Goal: Task Accomplishment & Management: Manage account settings

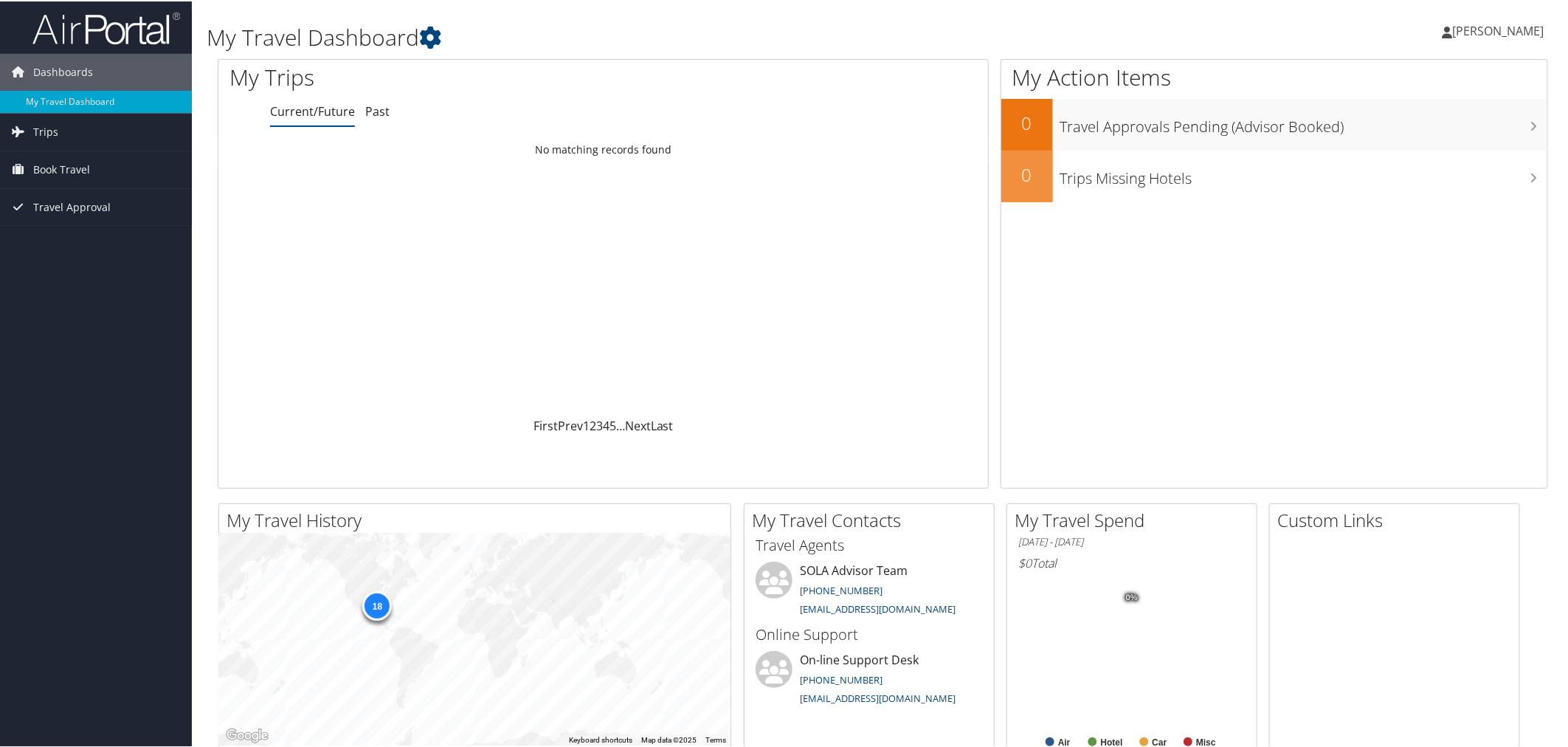
click at [1479, 26] on span "[PERSON_NAME]" at bounding box center [1499, 29] width 91 height 16
click at [1404, 129] on link "View Travel Profile" at bounding box center [1460, 131] width 164 height 25
click at [1525, 30] on span "[PERSON_NAME]" at bounding box center [1499, 29] width 91 height 16
click at [1406, 79] on link "My Settings" at bounding box center [1460, 80] width 164 height 25
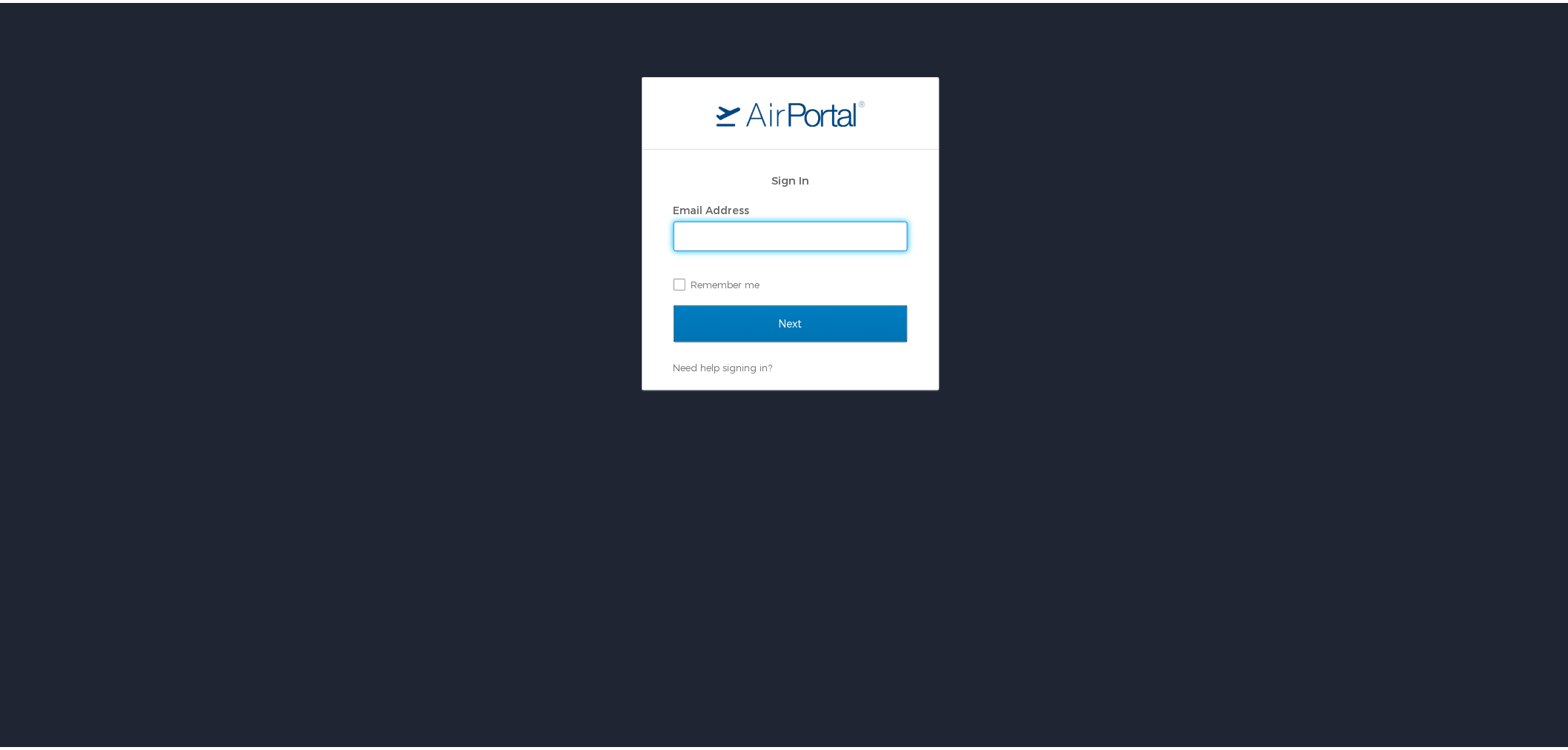
type input "[EMAIL_ADDRESS][PERSON_NAME][DOMAIN_NAME]"
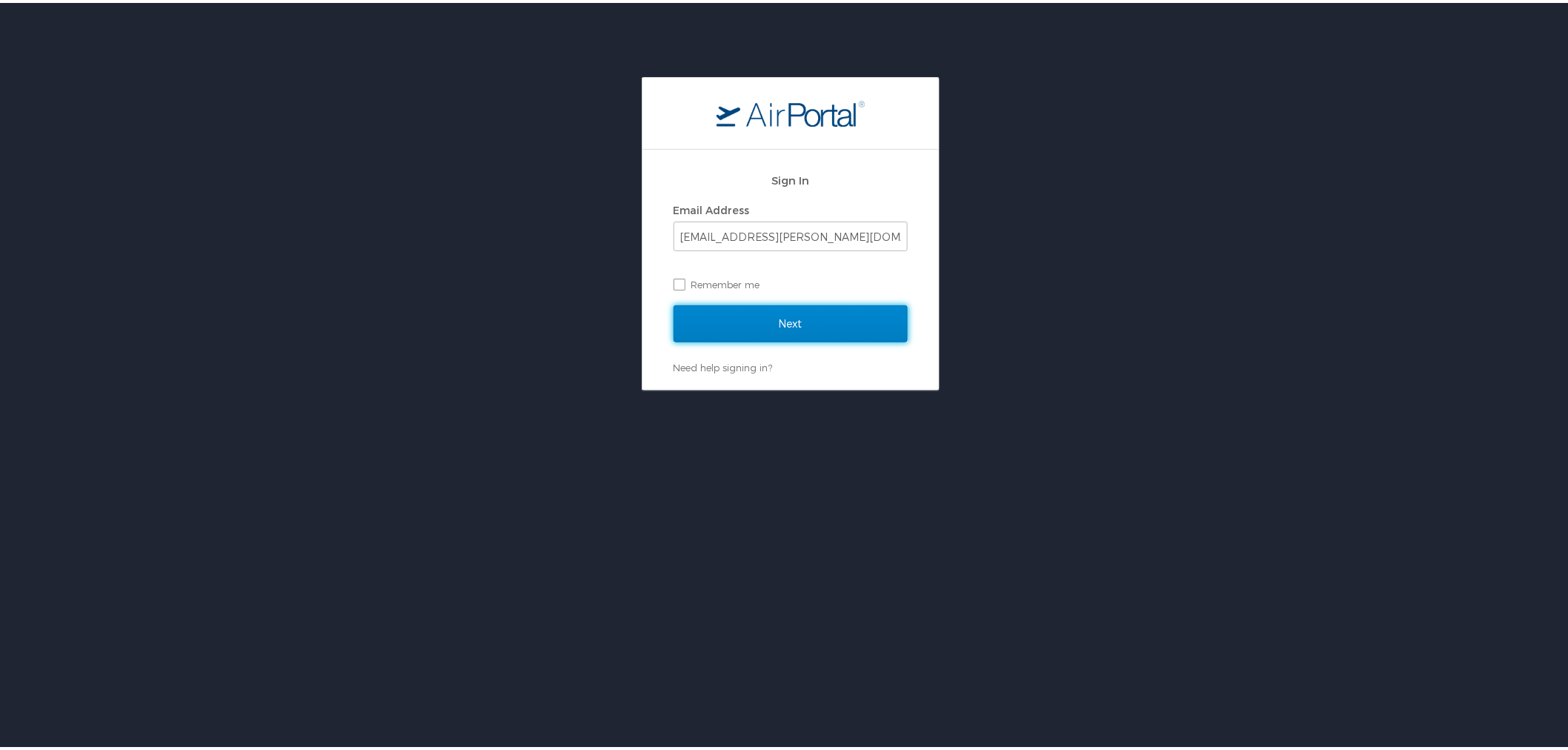
click at [812, 327] on input "Next" at bounding box center [790, 321] width 234 height 37
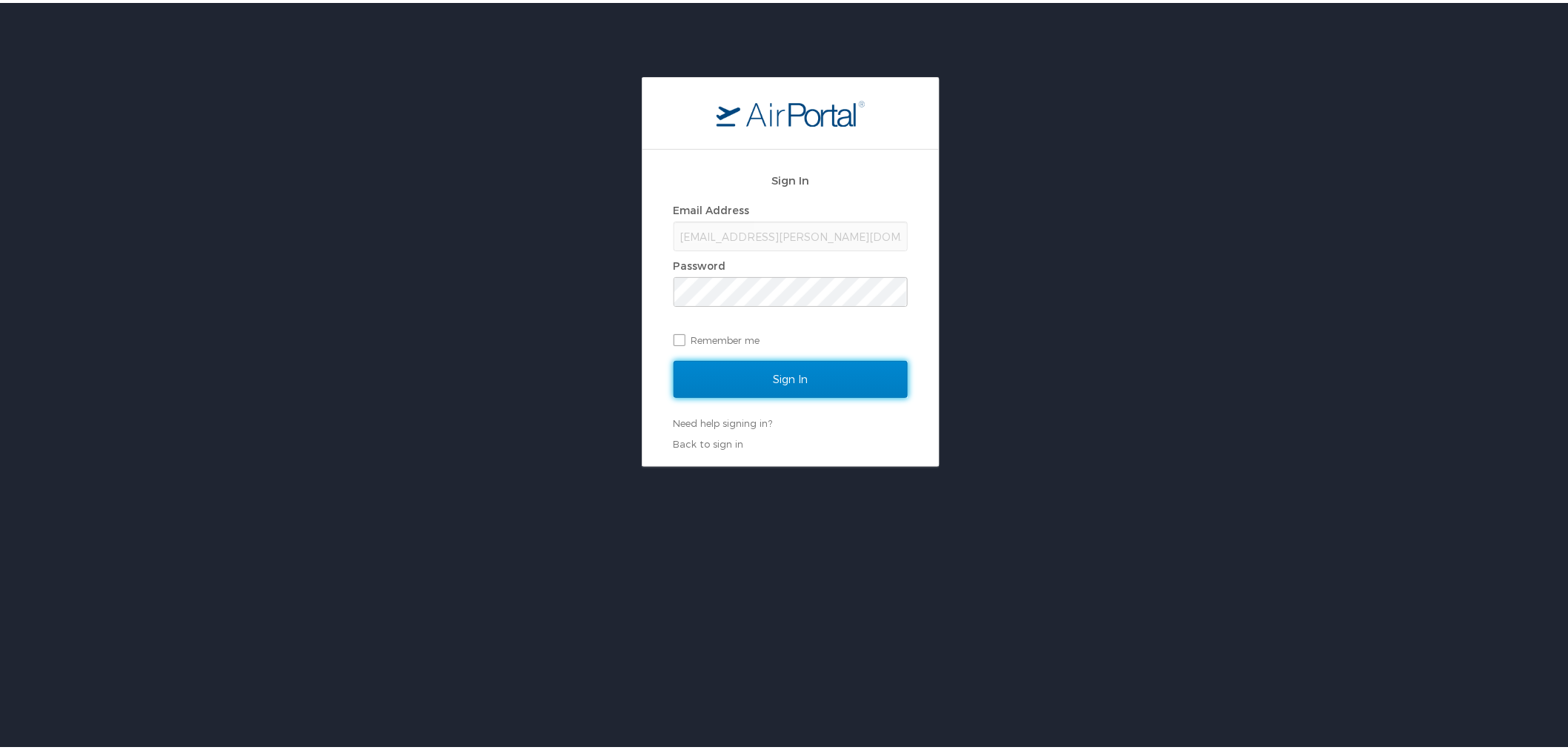
click at [810, 376] on input "Sign In" at bounding box center [790, 376] width 234 height 37
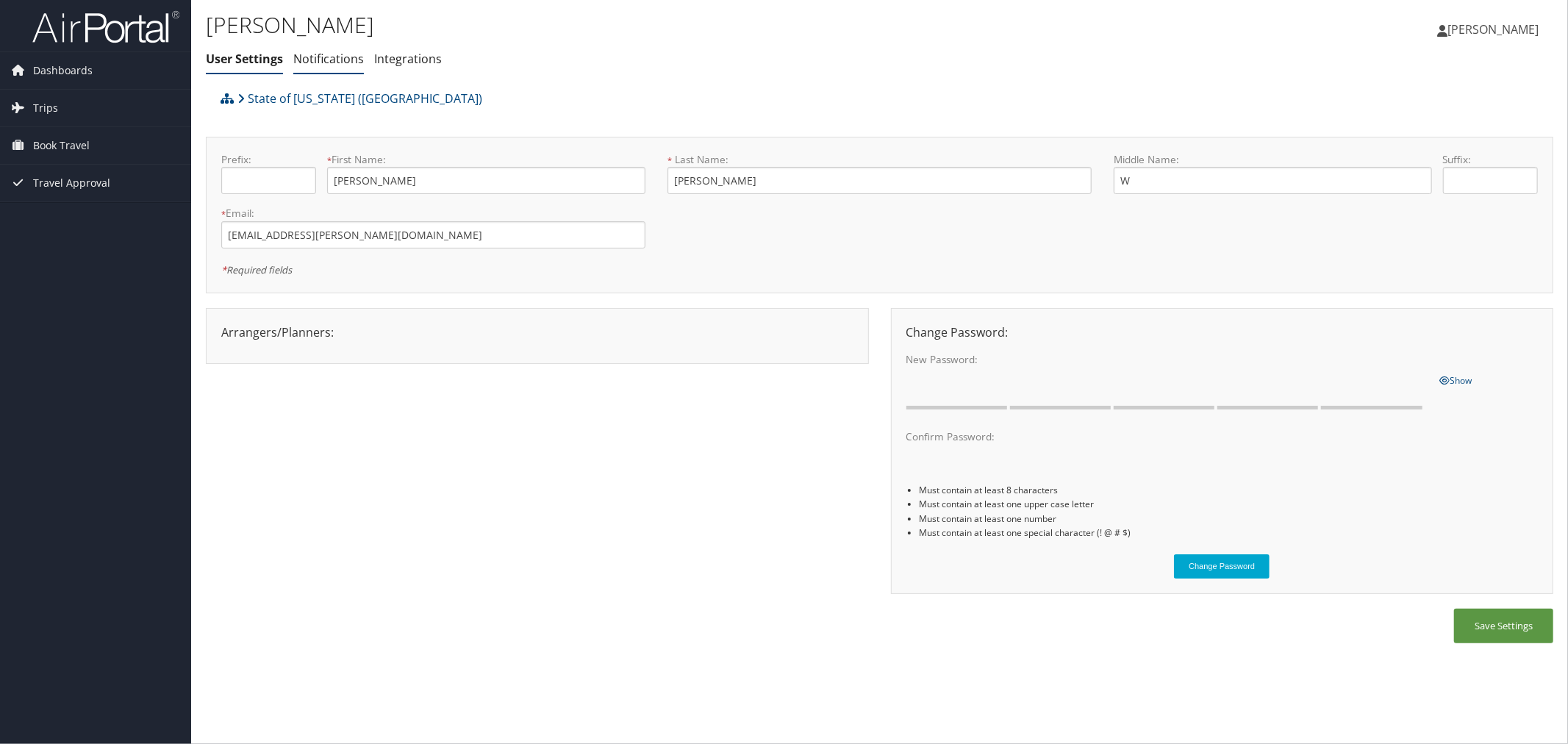
click at [326, 60] on link "Notifications" at bounding box center [328, 59] width 71 height 16
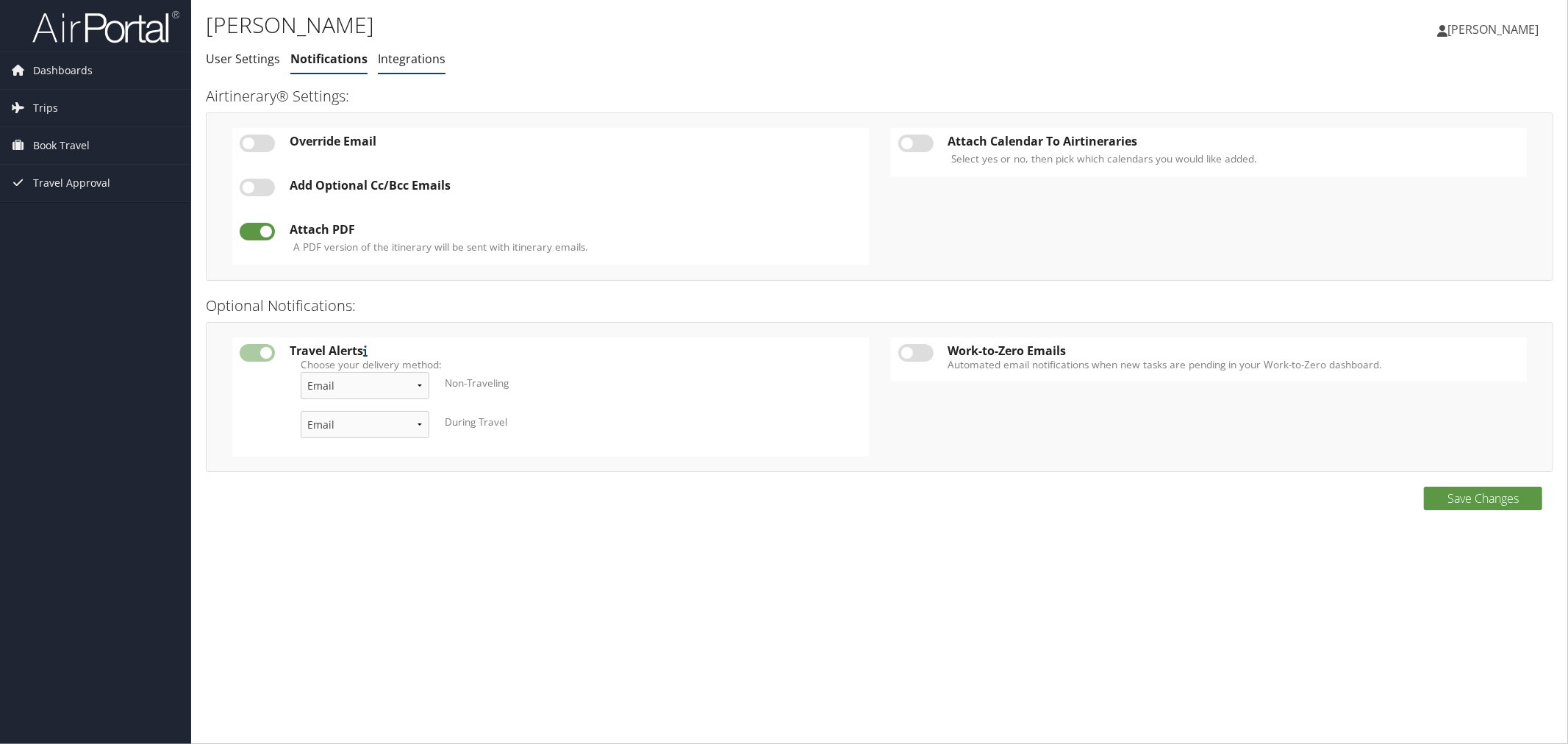
click at [392, 62] on link "Integrations" at bounding box center [411, 59] width 67 height 16
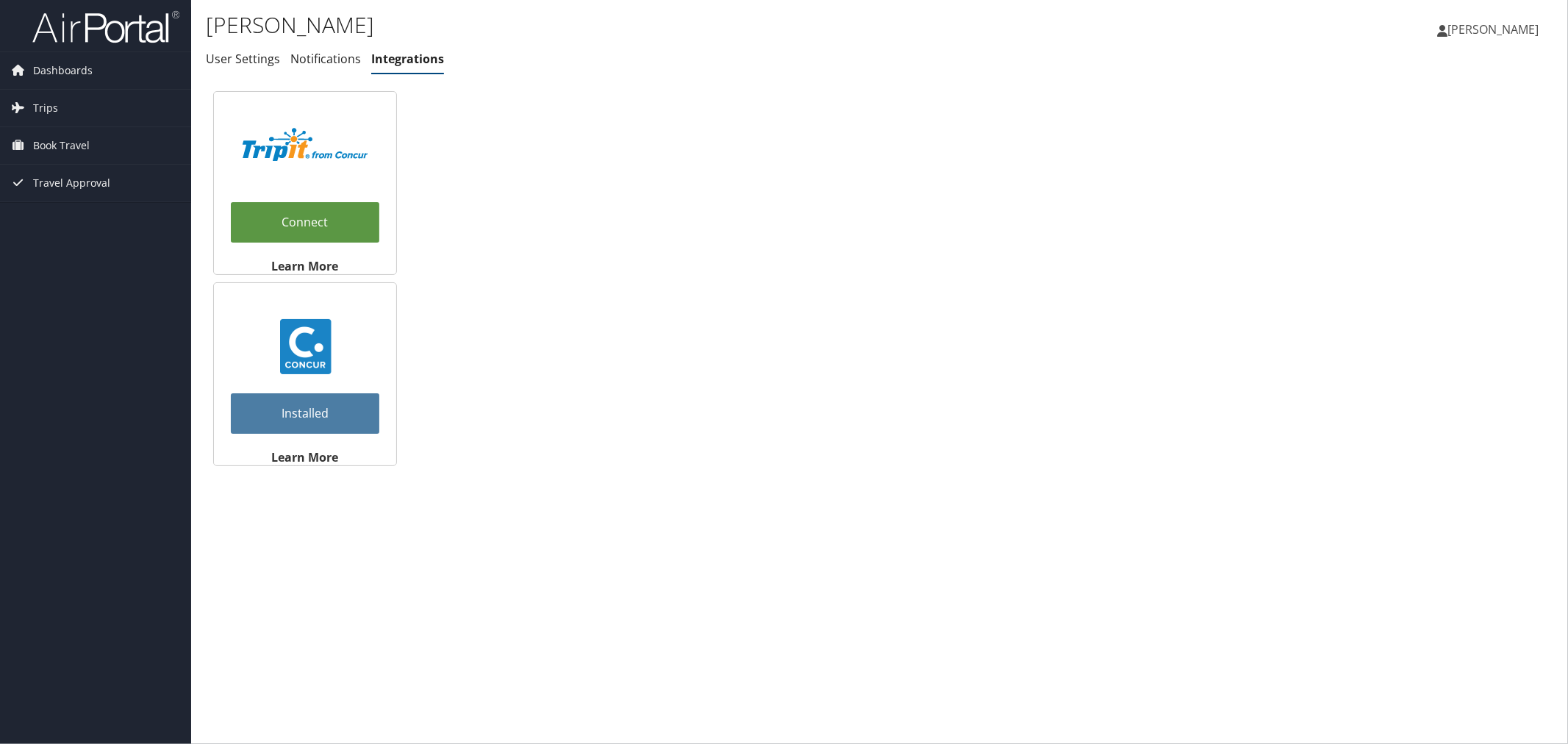
click at [1498, 35] on span "[PERSON_NAME]" at bounding box center [1493, 29] width 91 height 16
click at [52, 106] on span "Trips" at bounding box center [45, 108] width 25 height 36
click at [65, 206] on span "Book Travel" at bounding box center [61, 212] width 56 height 36
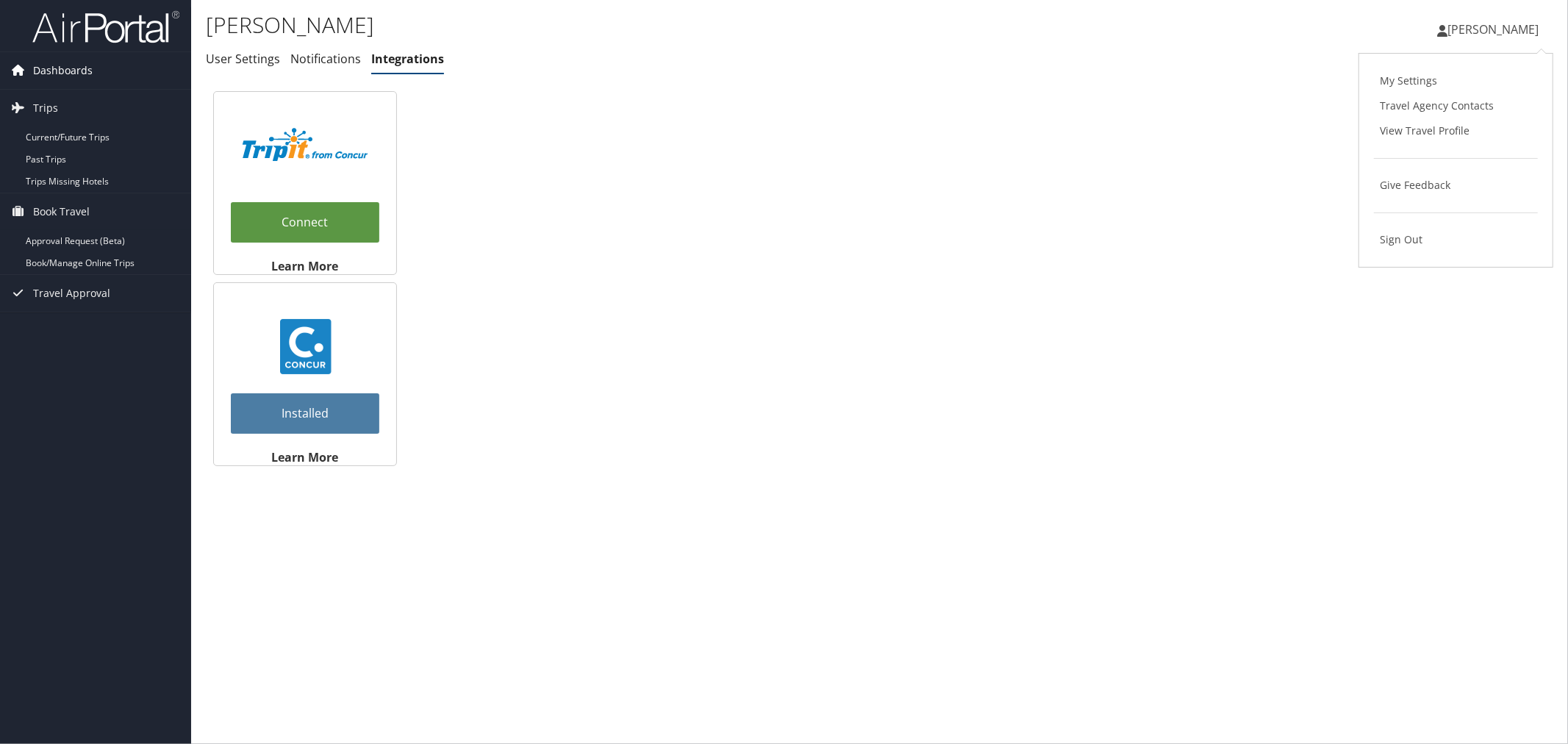
click at [56, 70] on span "Dashboards" at bounding box center [62, 70] width 59 height 36
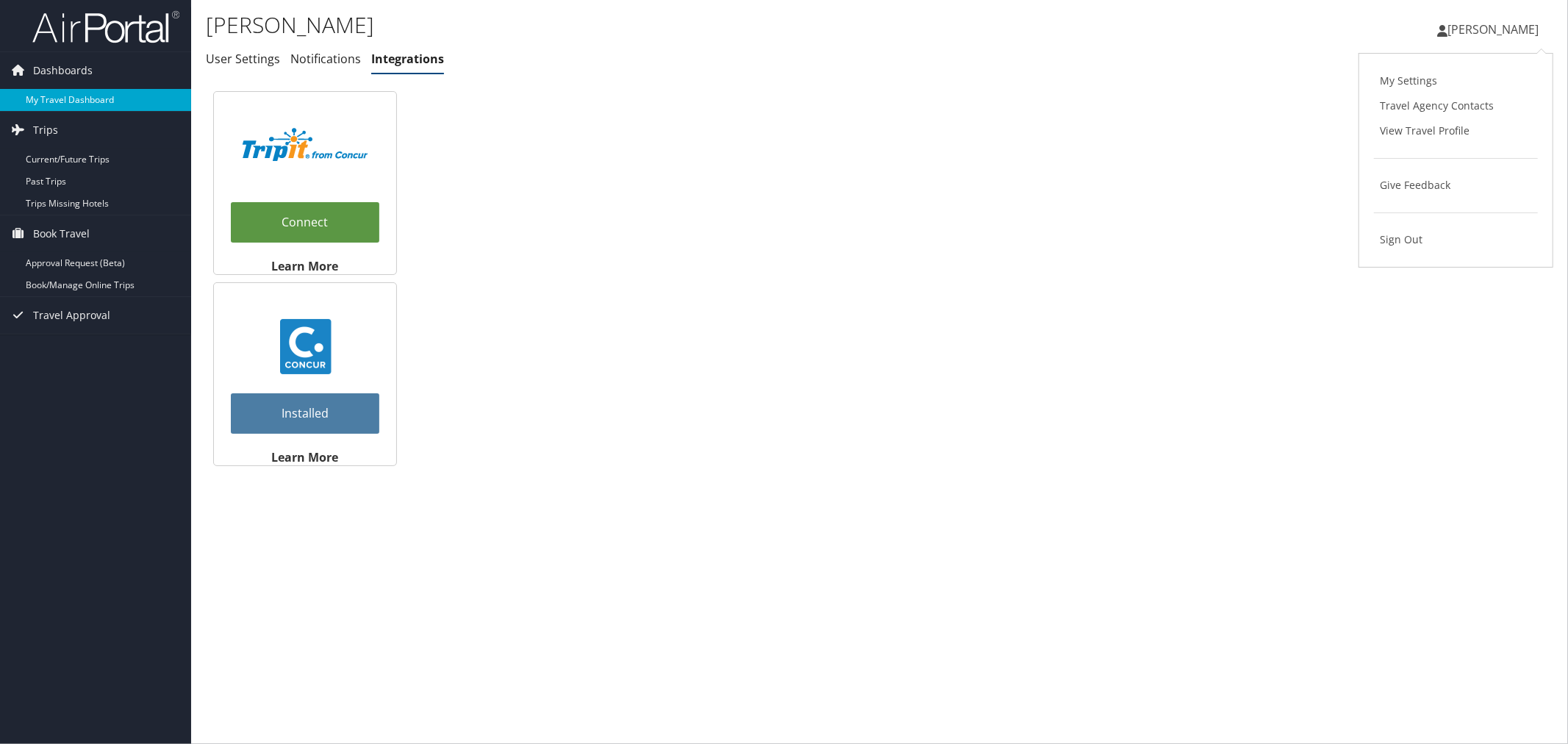
click at [56, 96] on link "My Travel Dashboard" at bounding box center [95, 100] width 191 height 22
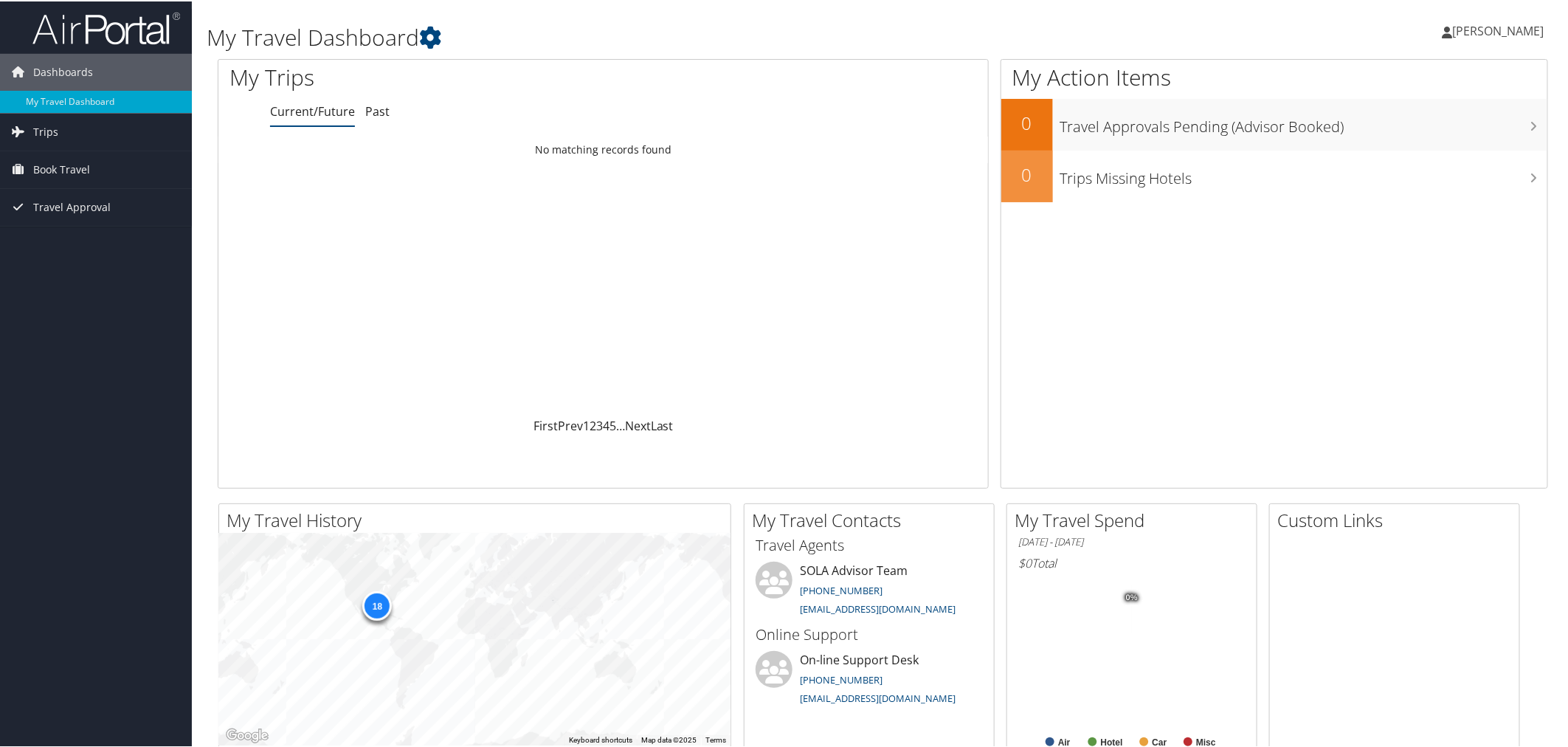
click at [1492, 26] on span "[PERSON_NAME]" at bounding box center [1499, 29] width 91 height 16
click at [1448, 84] on link "My Settings" at bounding box center [1460, 80] width 164 height 25
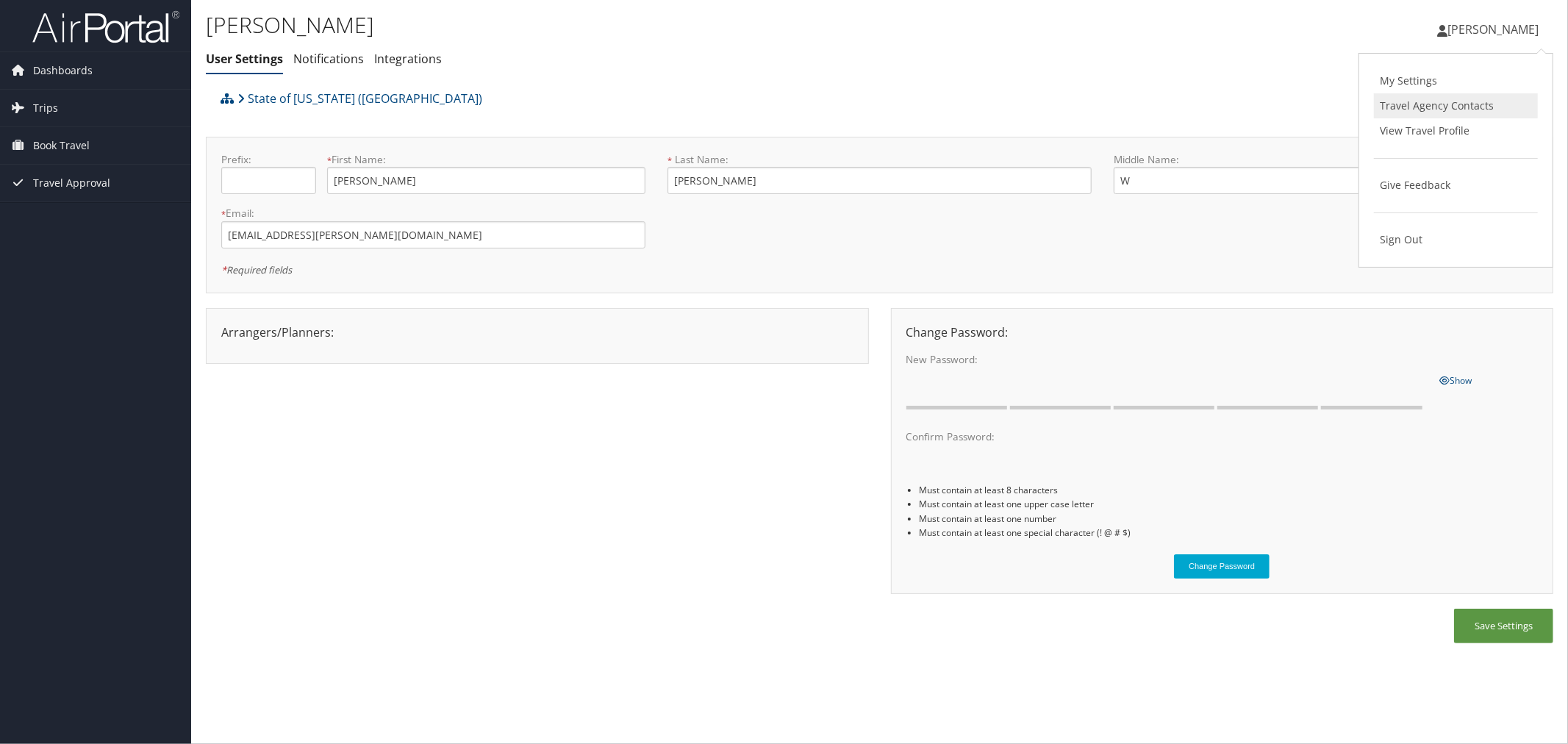
click at [1454, 111] on link "Travel Agency Contacts" at bounding box center [1456, 106] width 164 height 25
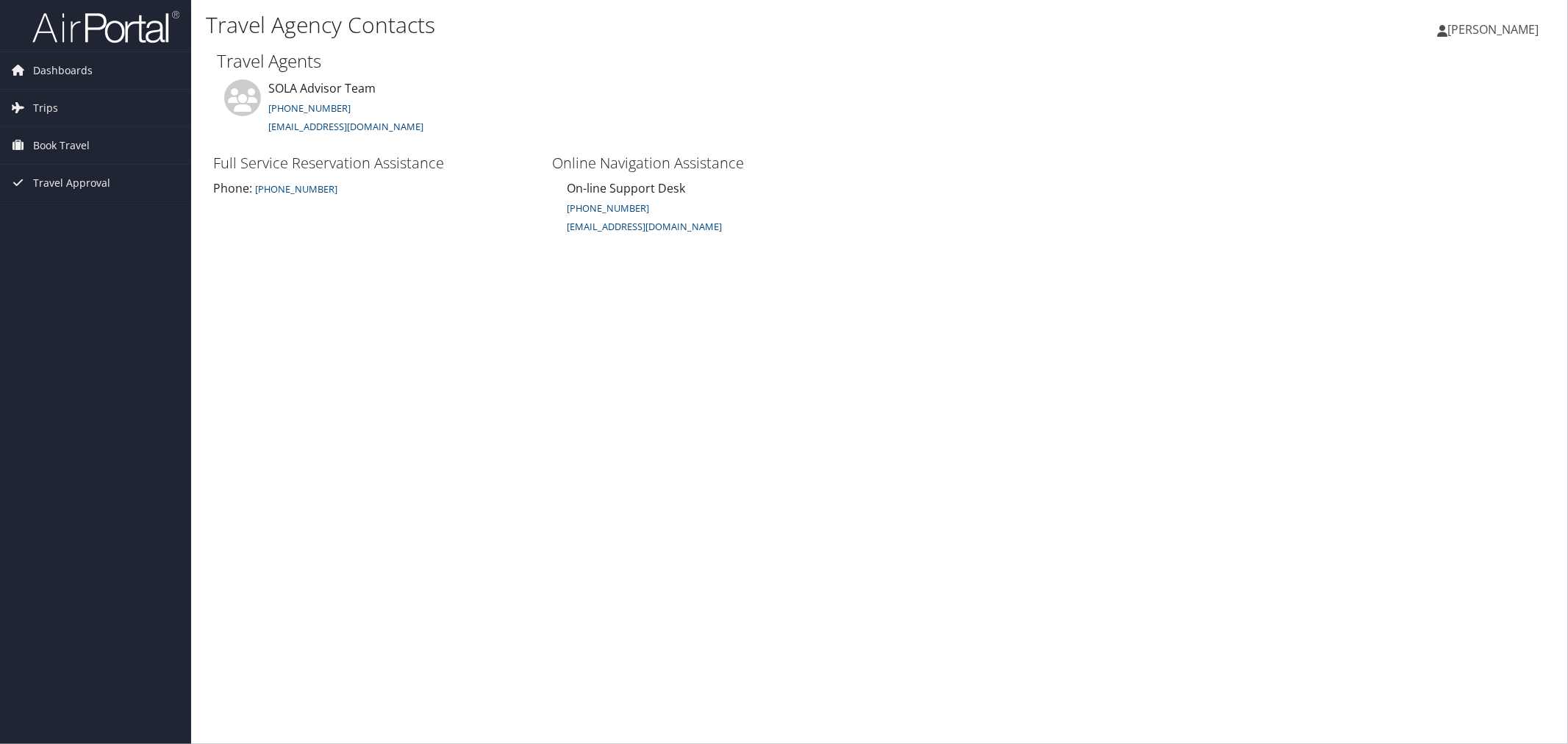
click at [1508, 20] on link "[PERSON_NAME]" at bounding box center [1495, 29] width 116 height 44
click at [1392, 82] on link "My Settings" at bounding box center [1456, 80] width 164 height 25
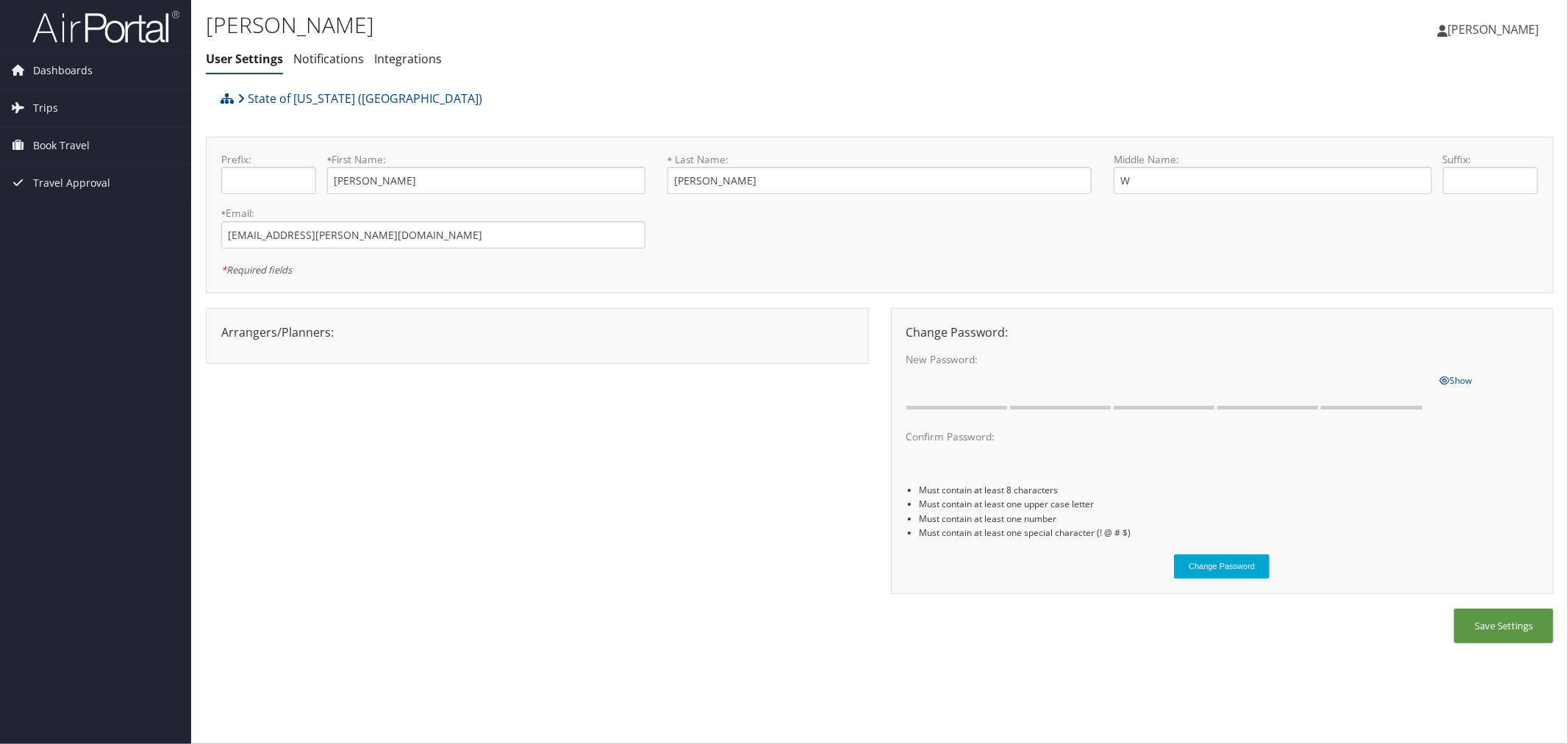
click at [1505, 21] on span "[PERSON_NAME]" at bounding box center [1493, 29] width 91 height 16
click at [1393, 129] on link "View Travel Profile" at bounding box center [1456, 130] width 164 height 25
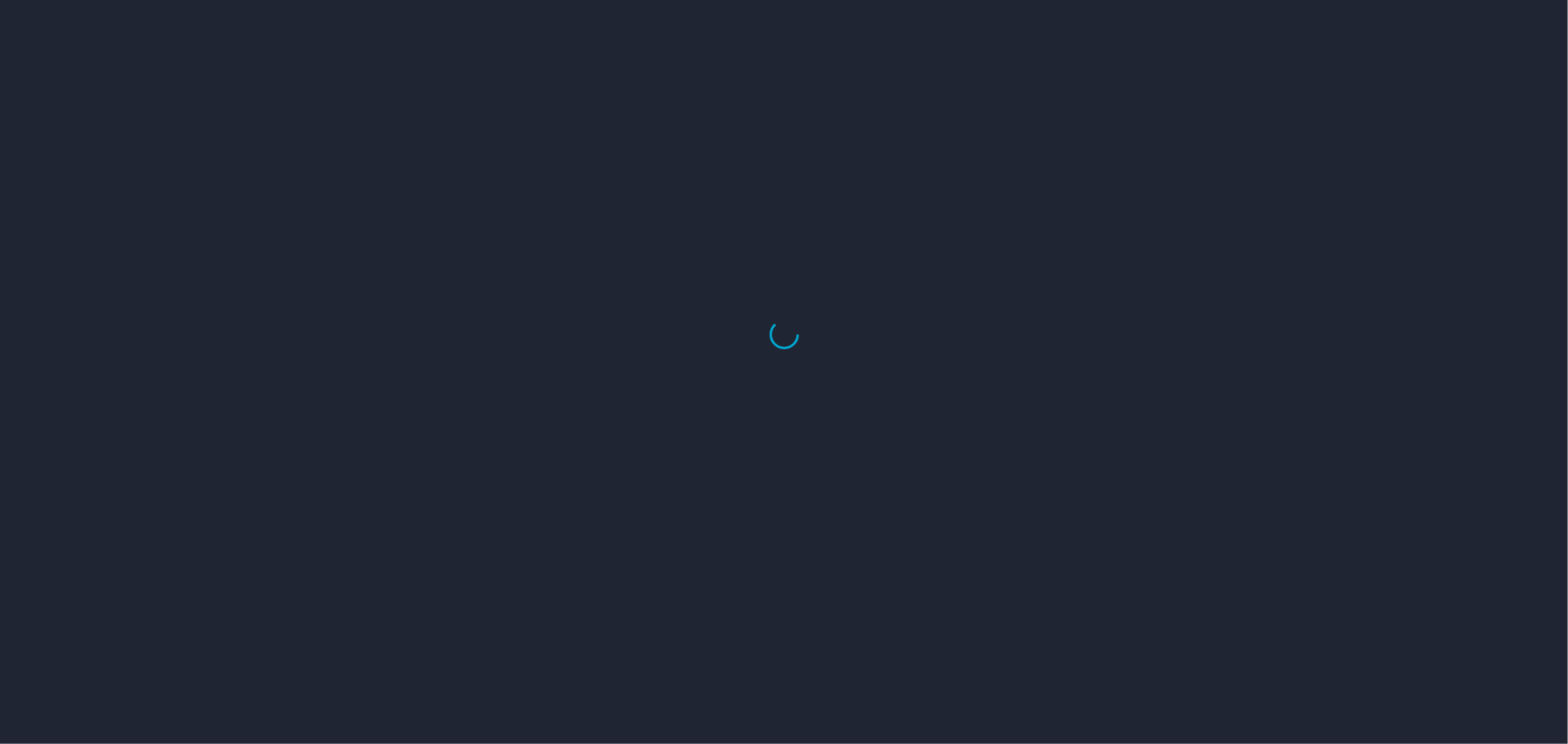
select select "US"
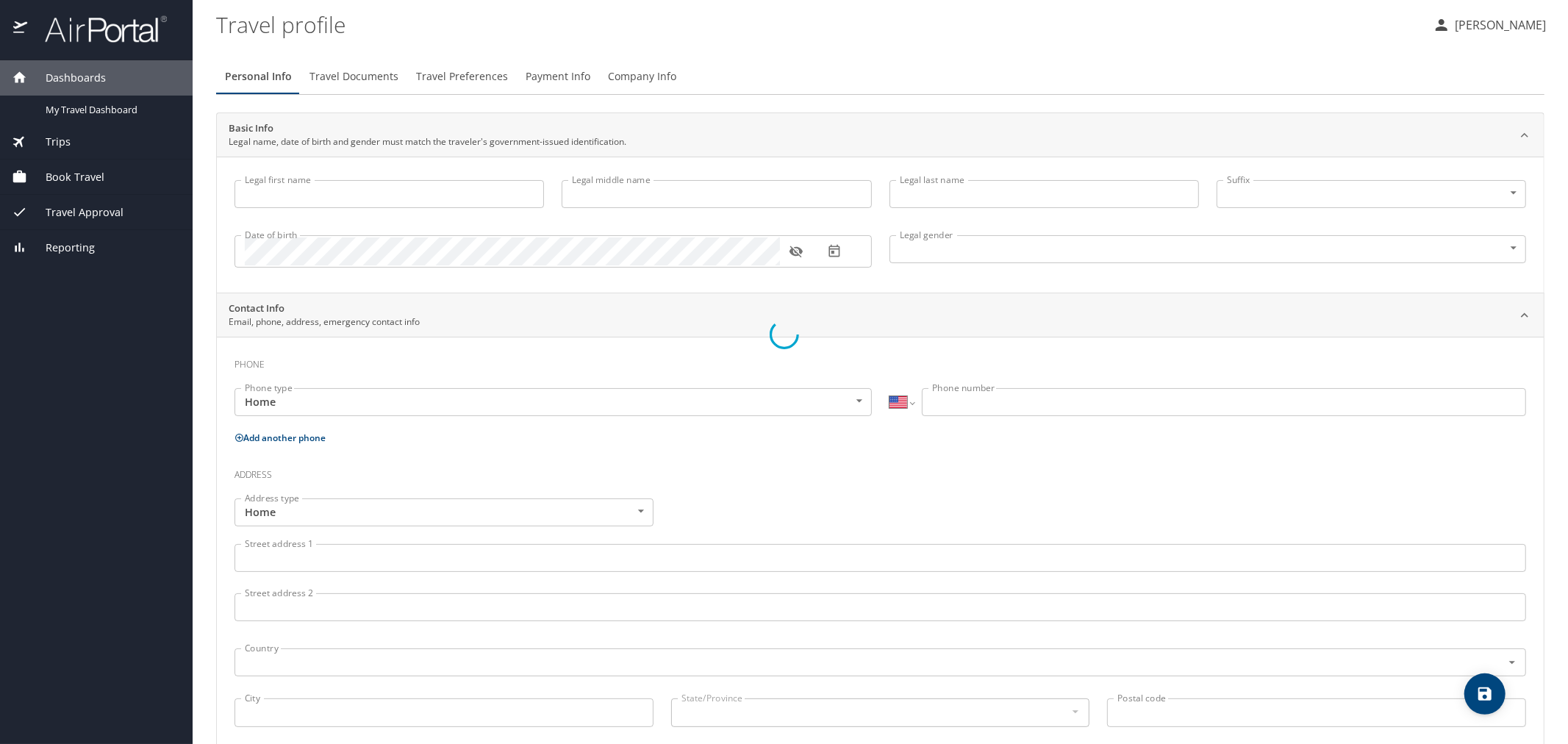
type input "[PERSON_NAME]"
type input "W"
type input "[PERSON_NAME]"
type input "[DEMOGRAPHIC_DATA]"
select select "US"
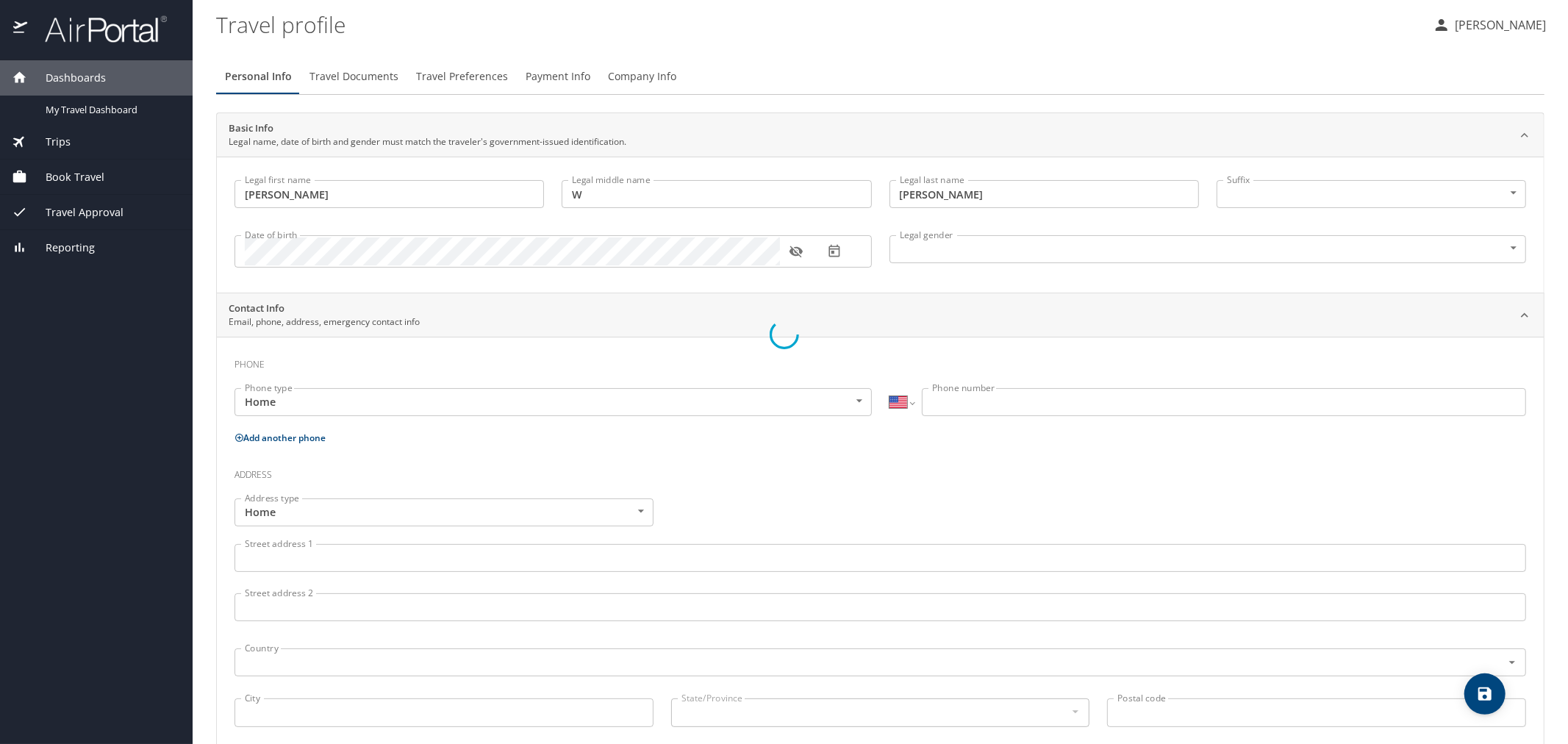
select select "US"
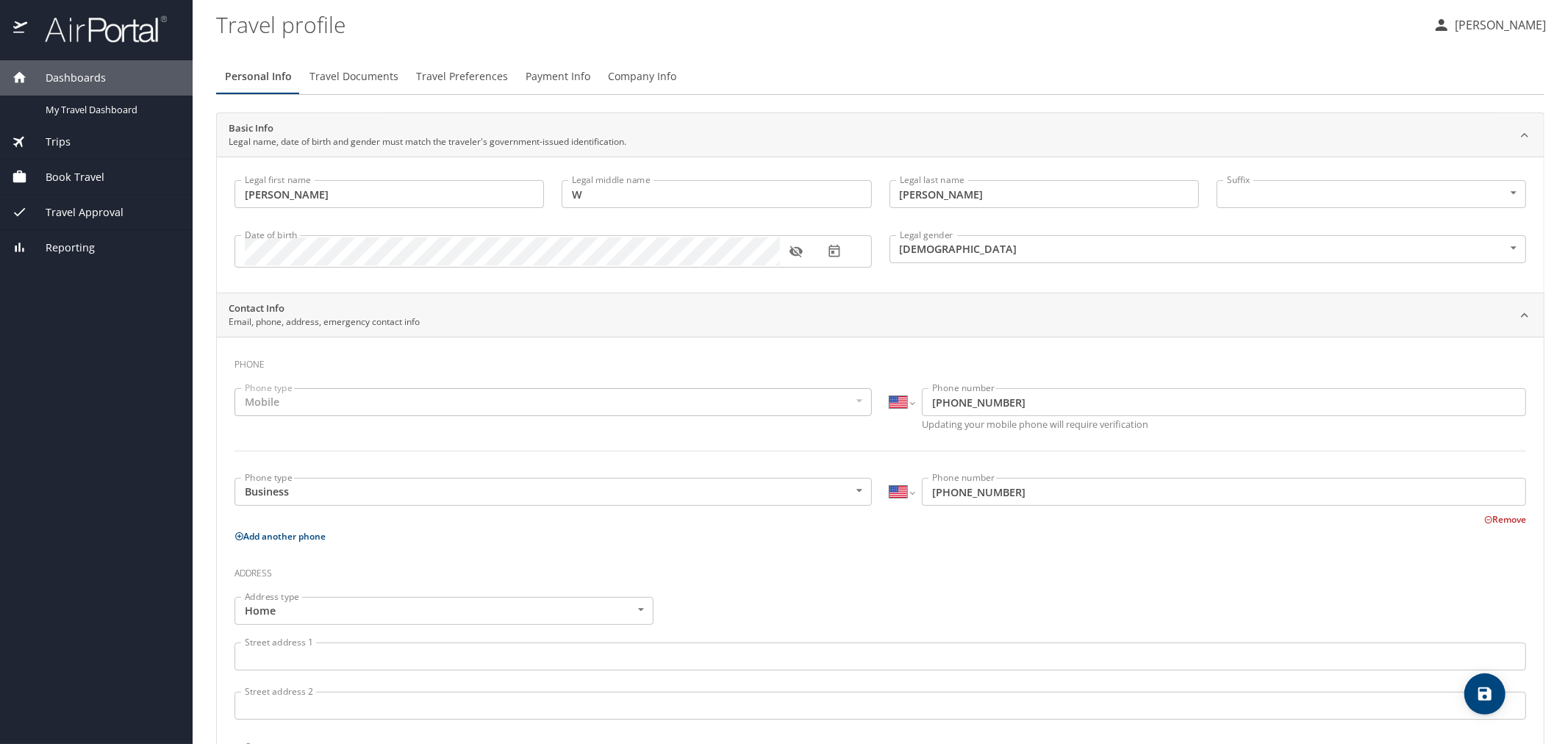
click at [360, 81] on span "Travel Documents" at bounding box center [354, 76] width 89 height 18
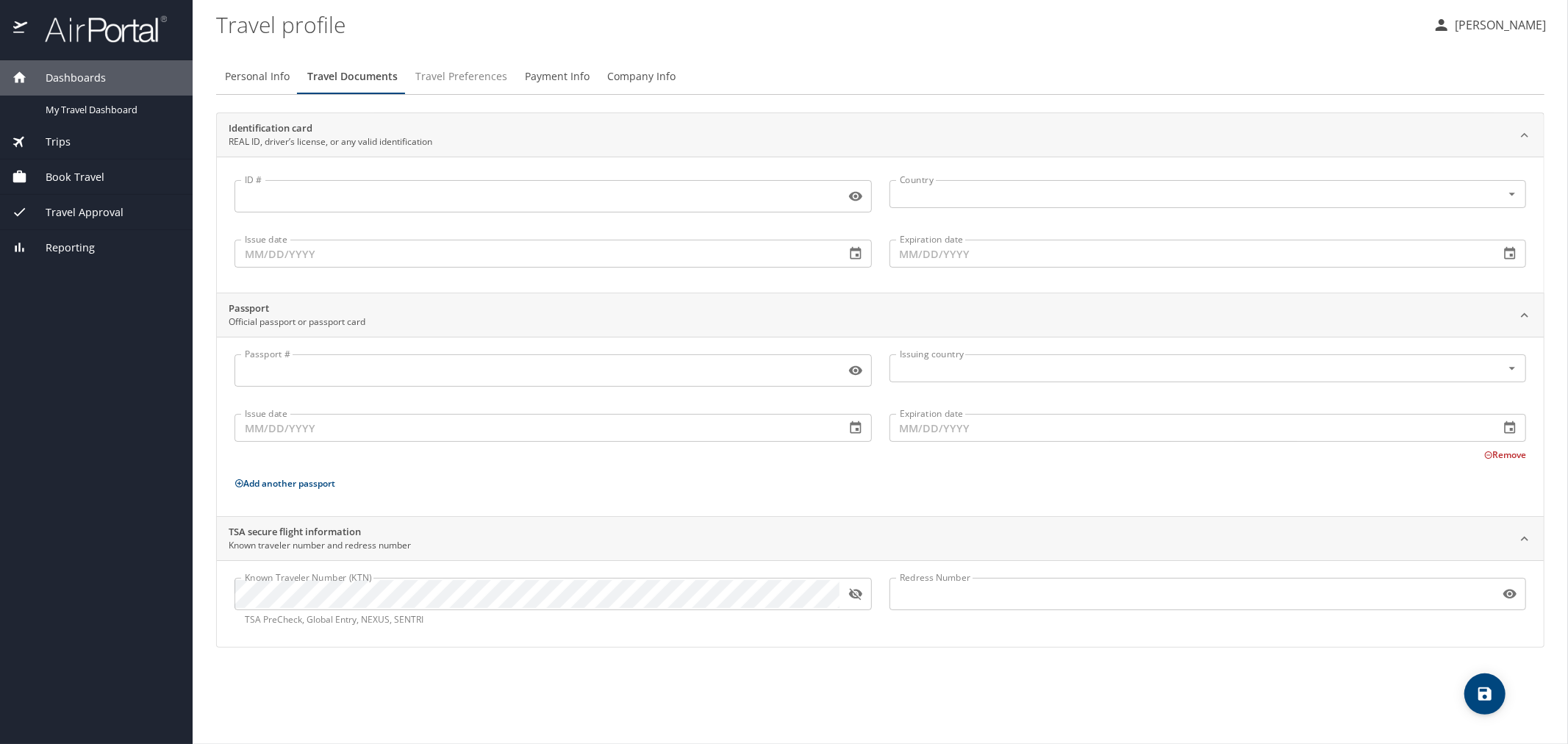
click at [465, 75] on span "Travel Preferences" at bounding box center [461, 76] width 92 height 18
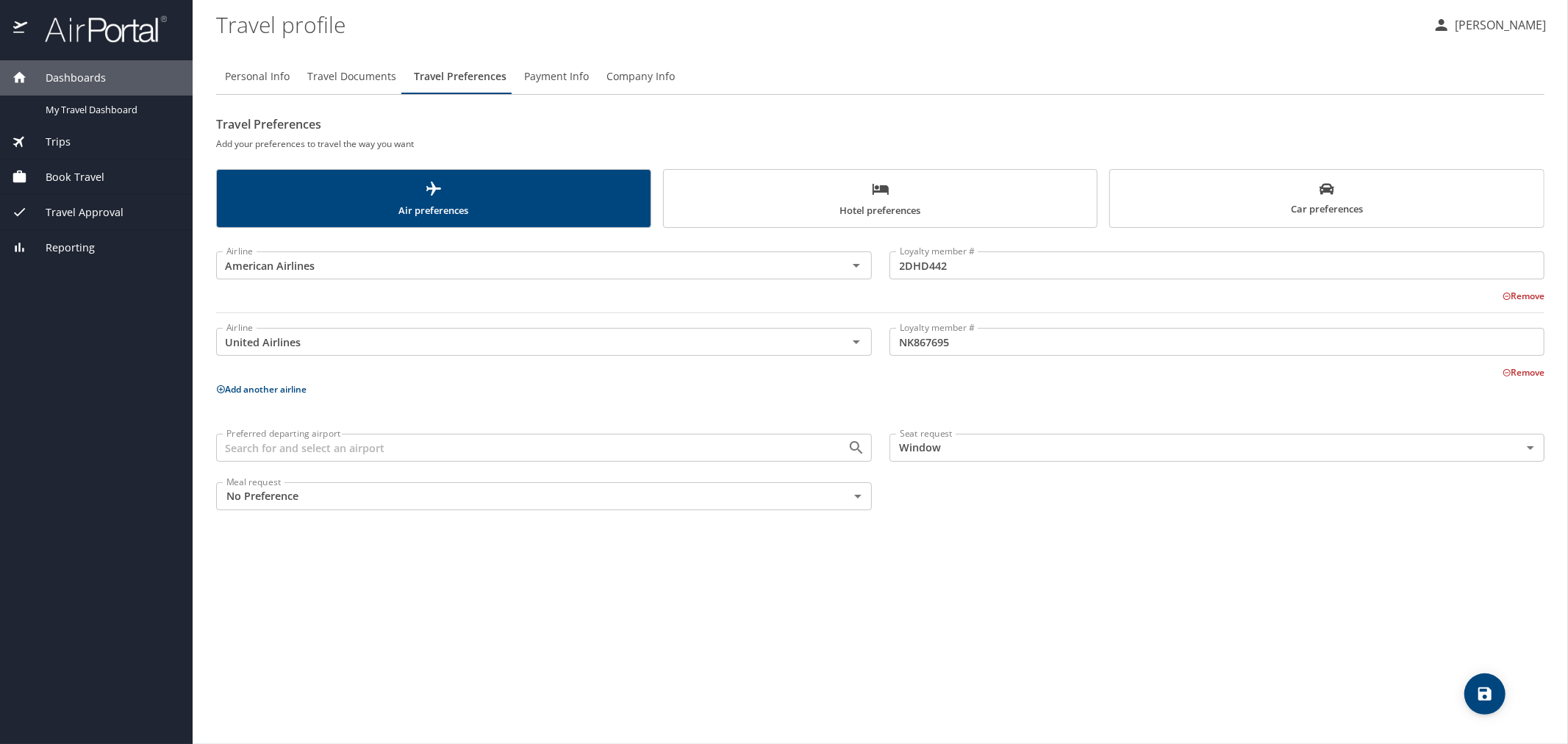
click at [636, 85] on span "Company Info" at bounding box center [640, 76] width 68 height 18
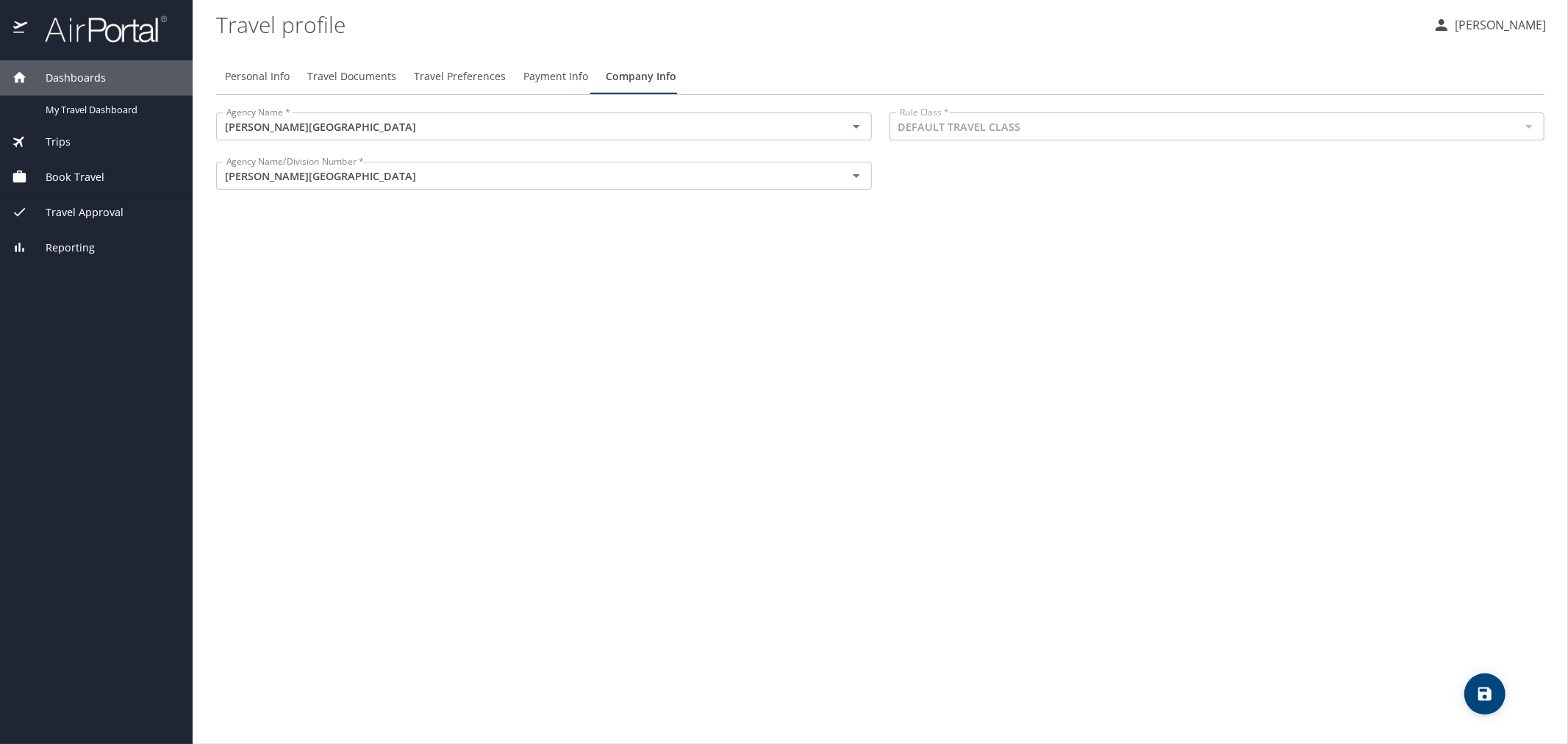
click at [358, 79] on span "Travel Documents" at bounding box center [352, 76] width 89 height 18
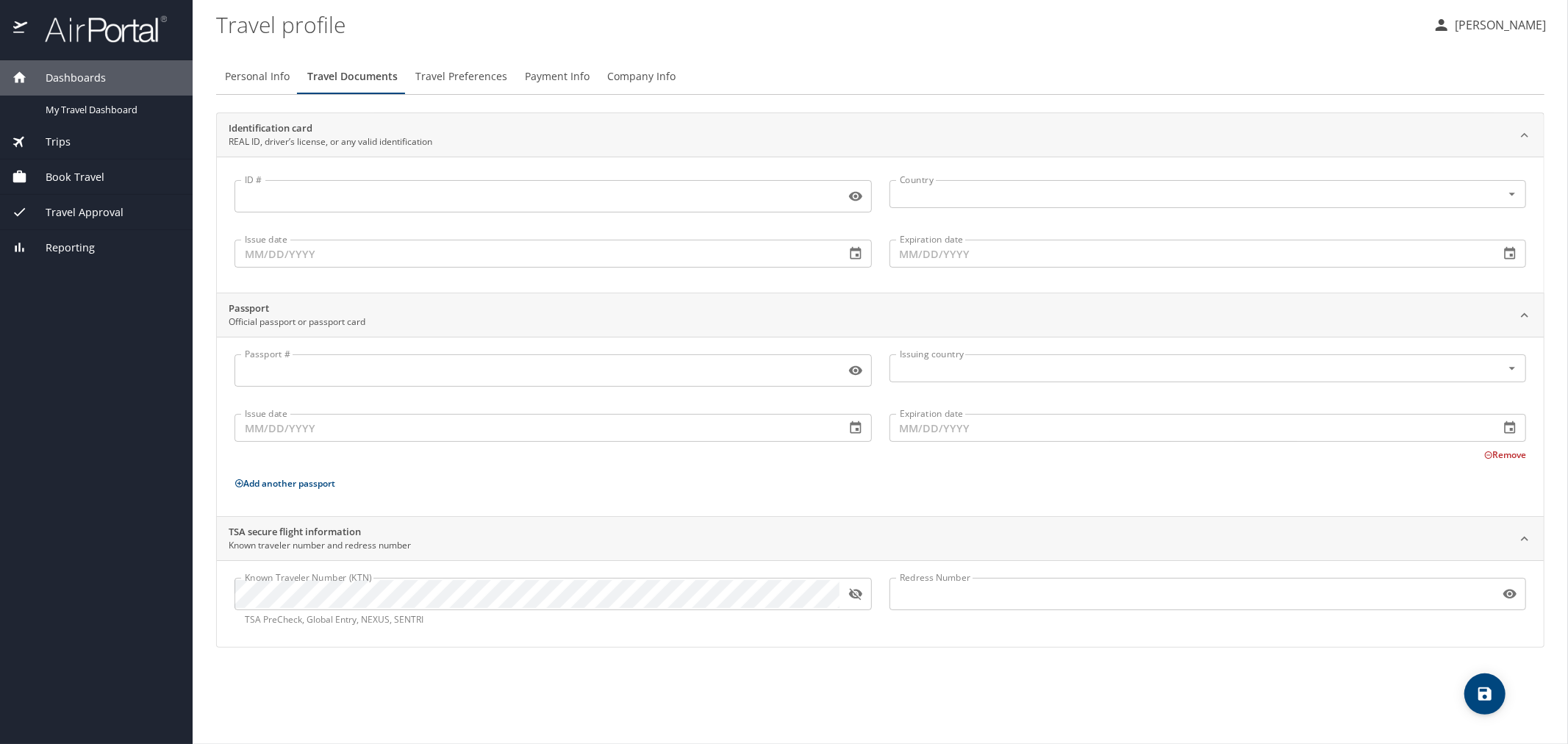
click at [263, 83] on span "Personal Info" at bounding box center [256, 76] width 65 height 18
select select "US"
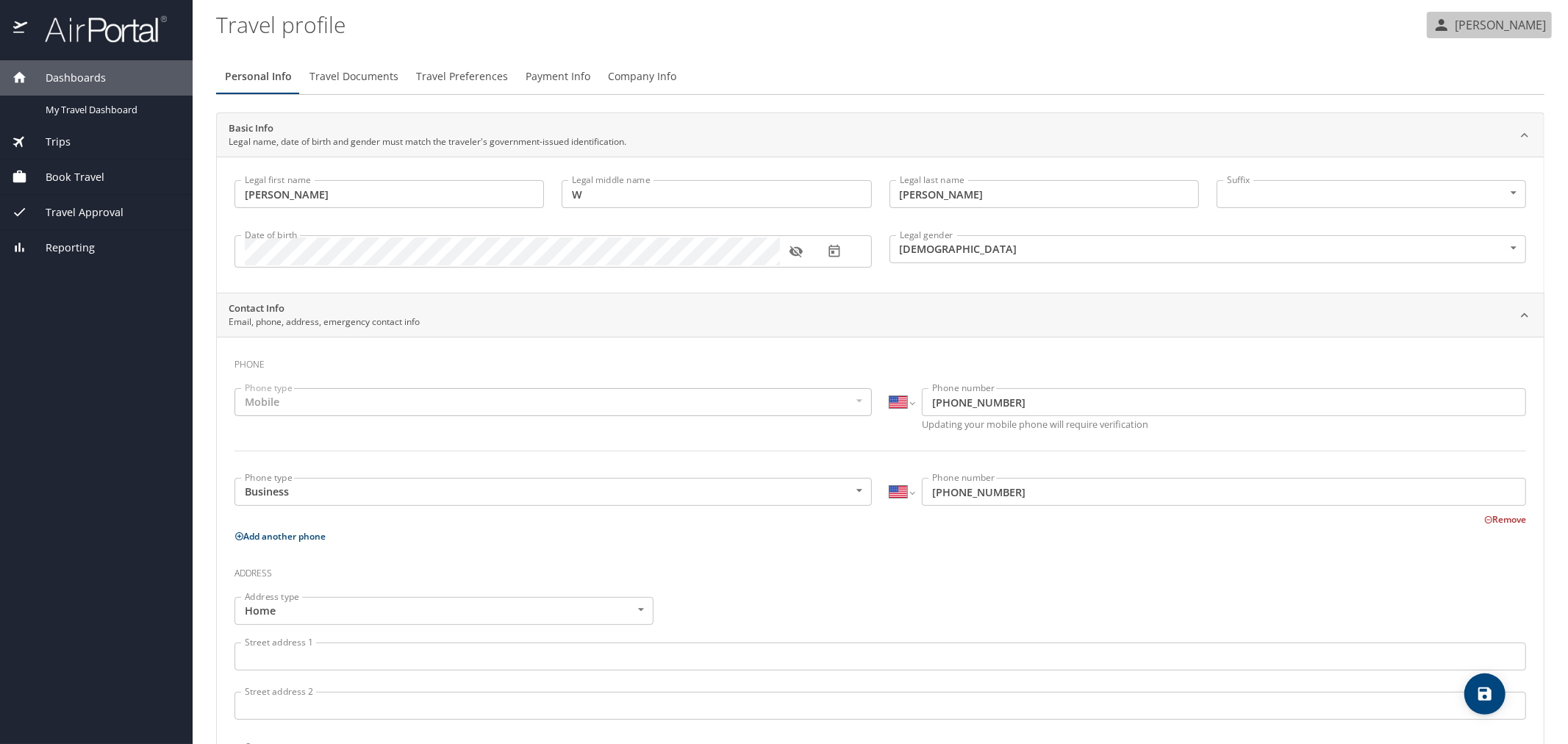
click at [1512, 22] on p "[PERSON_NAME]" at bounding box center [1498, 25] width 95 height 17
click at [1191, 83] on div at bounding box center [784, 372] width 1568 height 744
